Goal: Task Accomplishment & Management: Manage account settings

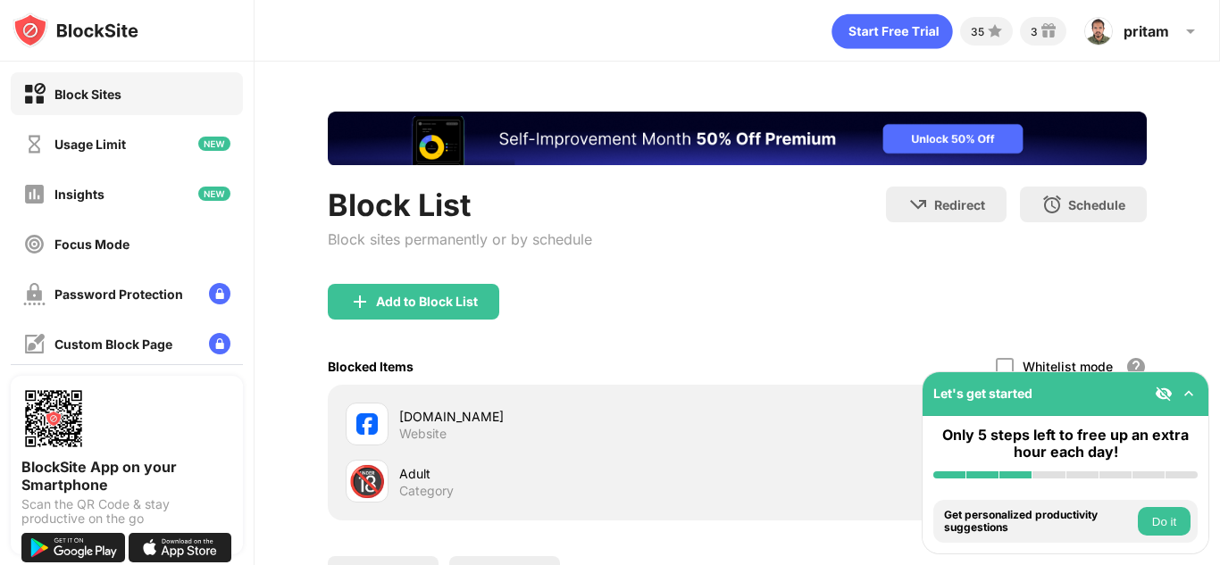
scroll to position [158, 0]
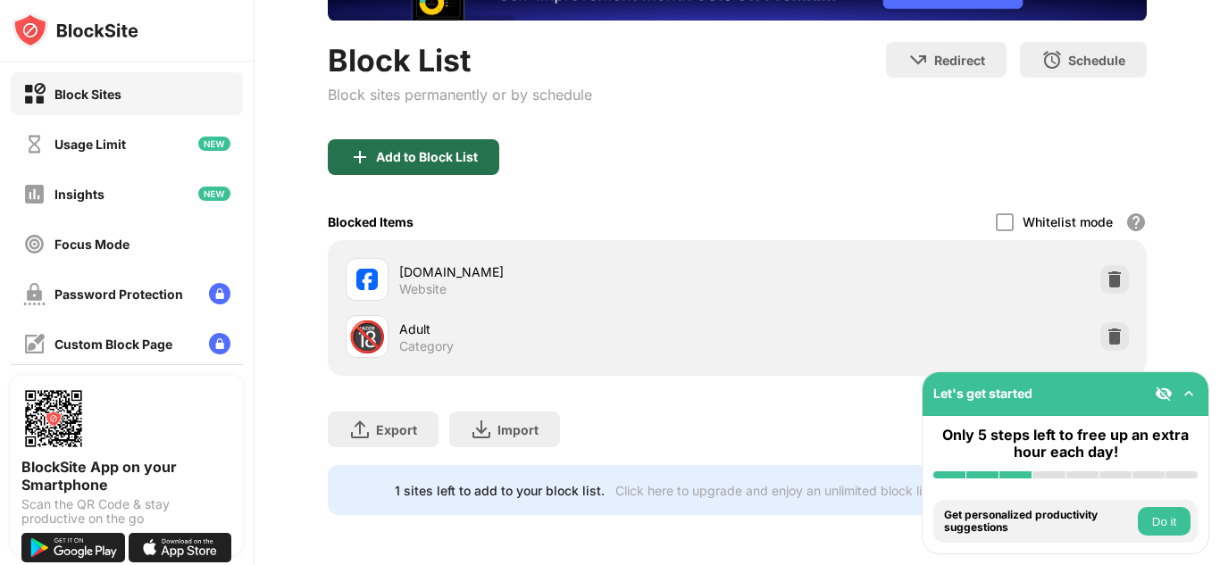
click at [388, 150] on div "Add to Block List" at bounding box center [427, 157] width 102 height 14
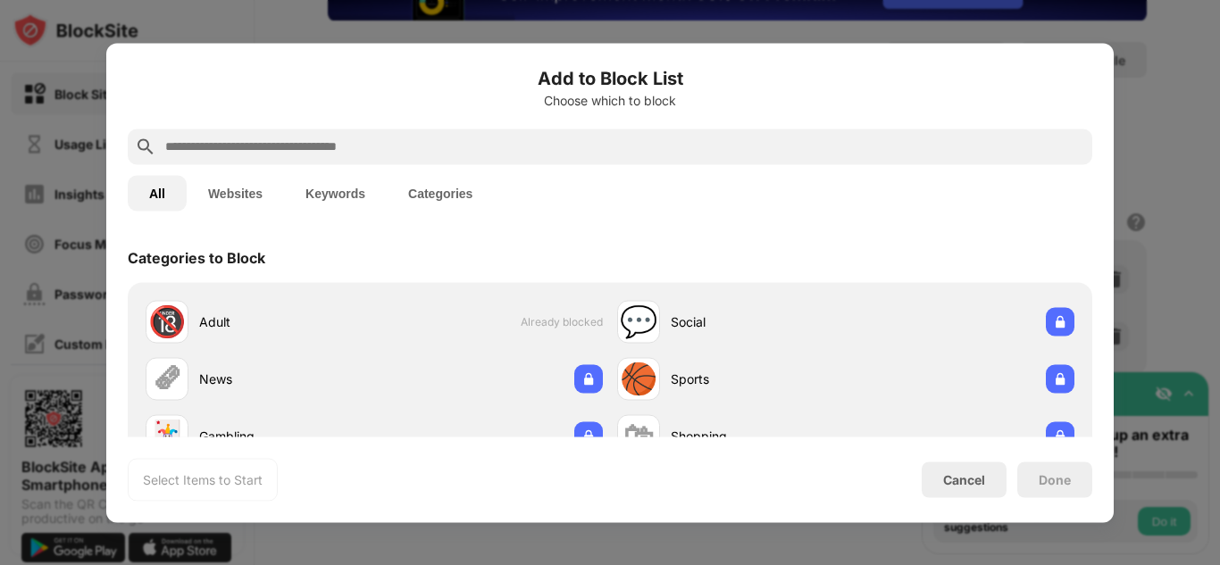
click at [275, 147] on input "text" at bounding box center [623, 146] width 921 height 21
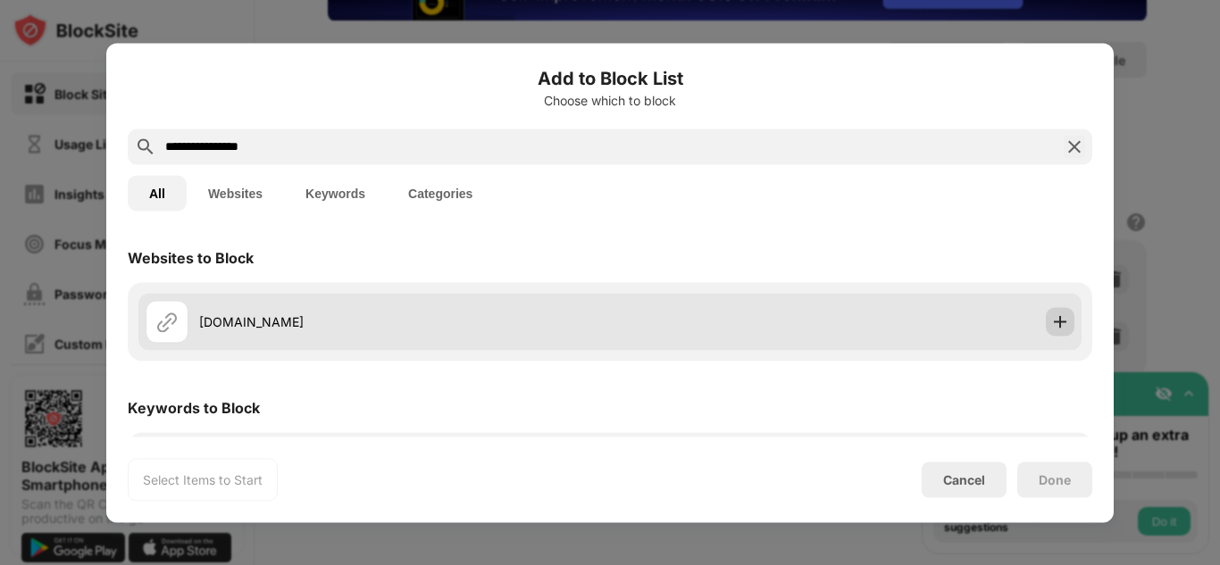
type input "**********"
click at [1054, 324] on img at bounding box center [1060, 322] width 18 height 18
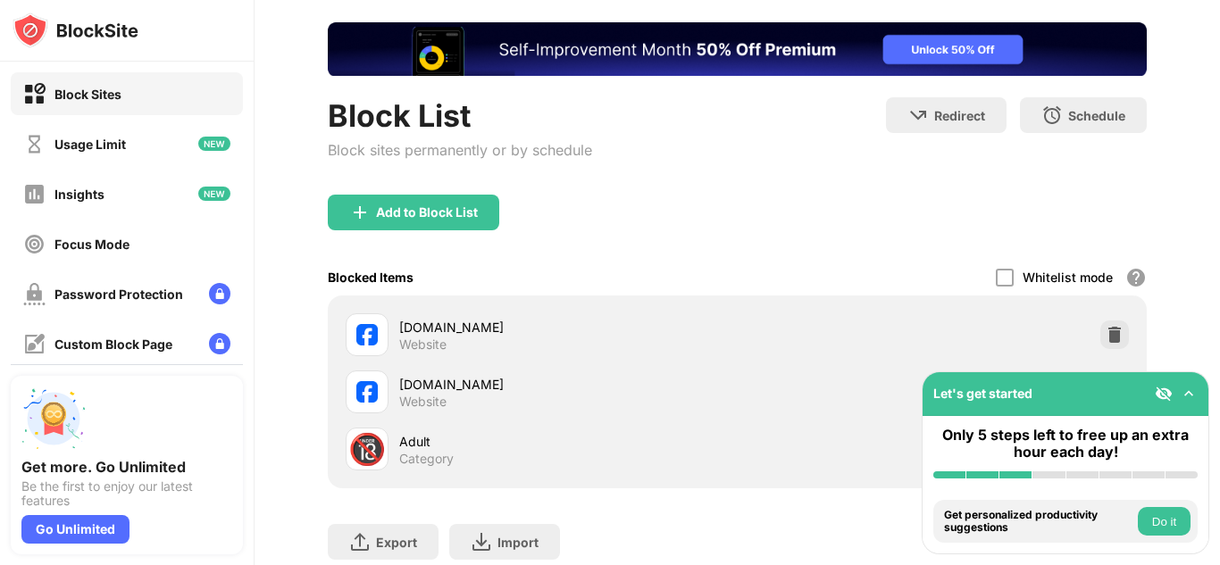
scroll to position [215, 0]
